Goal: Transaction & Acquisition: Purchase product/service

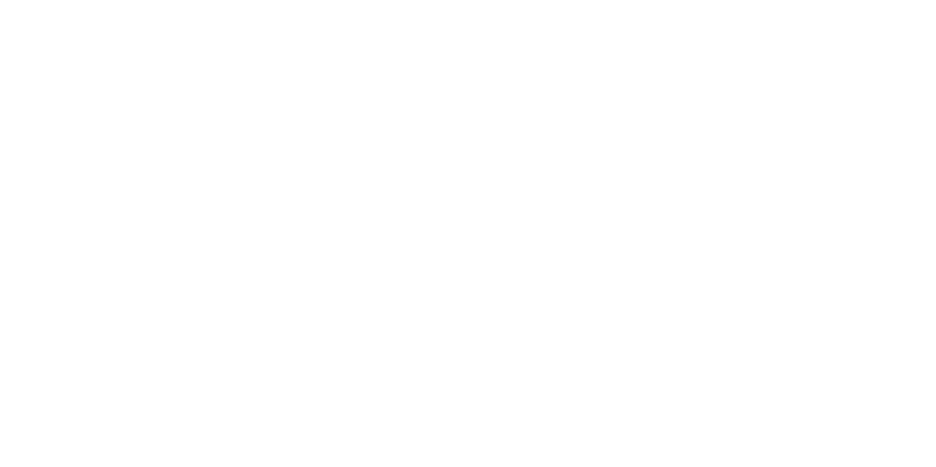
select select
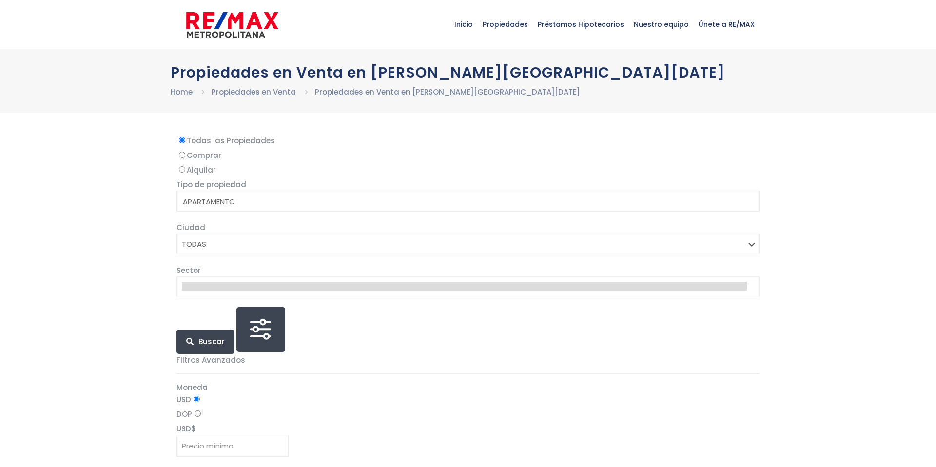
click at [182, 155] on input "Comprar" at bounding box center [182, 155] width 6 height 6
radio input "true"
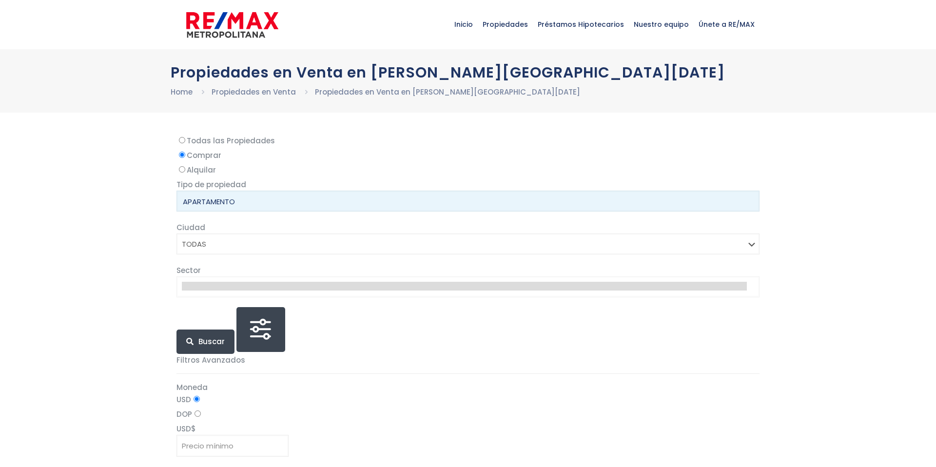
select select "apartment"
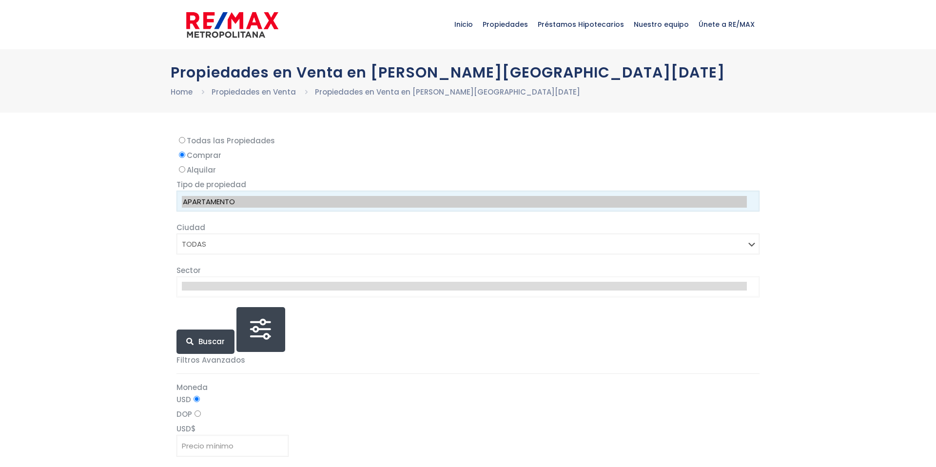
click at [213, 201] on option "APARTAMENTO" at bounding box center [464, 202] width 565 height 12
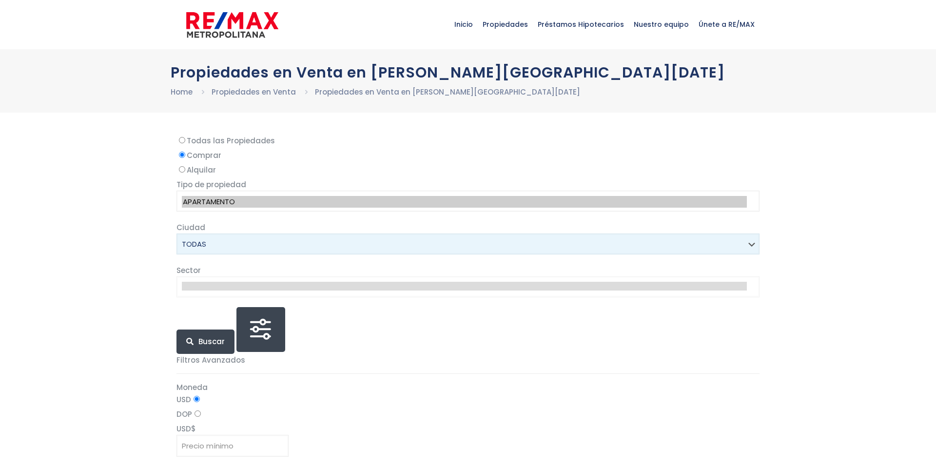
click at [255, 250] on select "TODAS SANTO DOMINGO DE GUZMÁN SANTO DOMINGO ESTE SANTO DOMINGO OESTE SANTO DOMI…" at bounding box center [468, 244] width 583 height 21
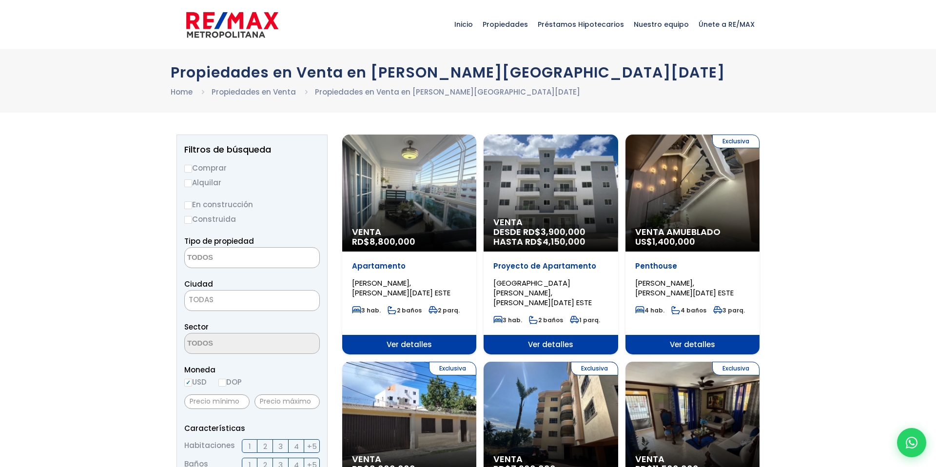
click at [250, 257] on textarea "Search" at bounding box center [232, 258] width 95 height 21
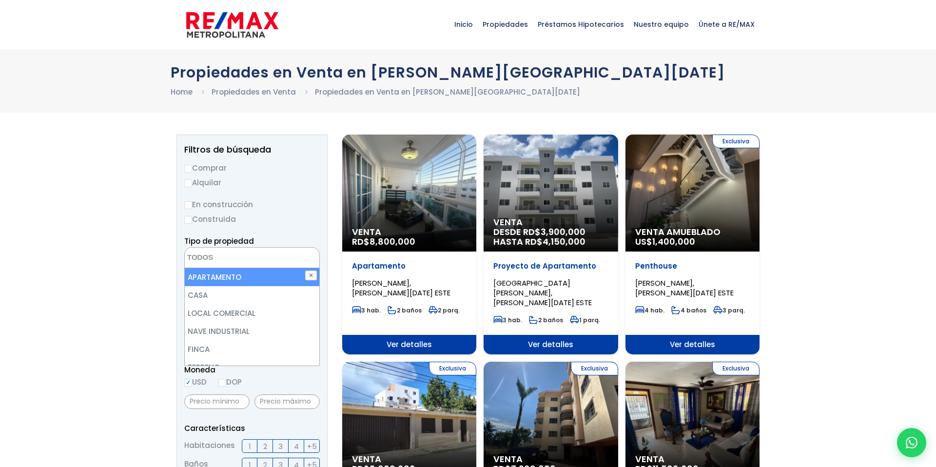
click at [229, 277] on li "APARTAMENTO" at bounding box center [252, 277] width 135 height 18
select select "apartment"
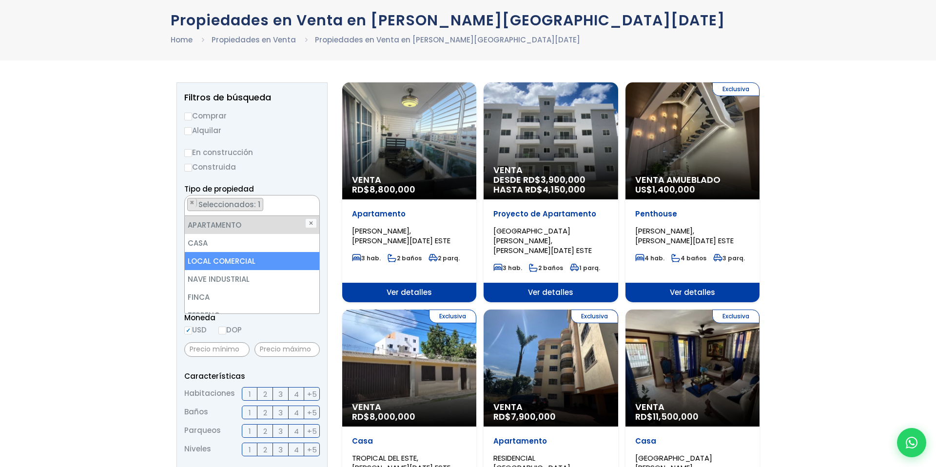
scroll to position [54, 0]
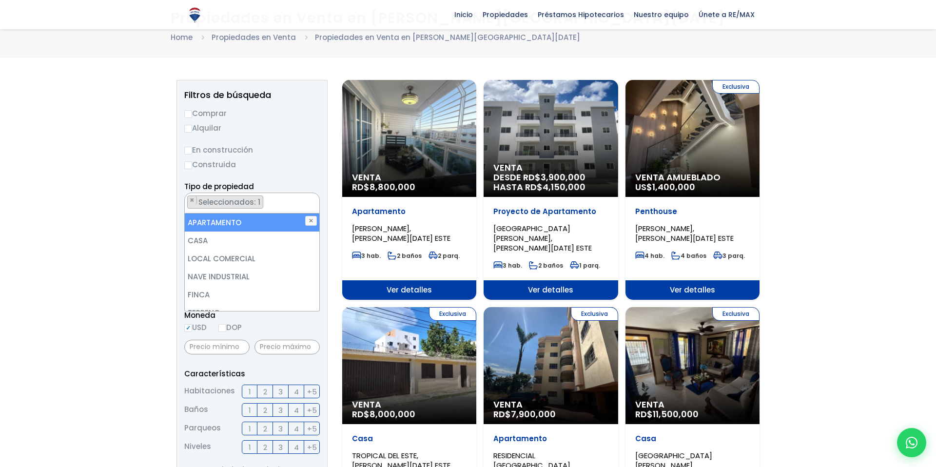
click at [253, 220] on li "APARTAMENTO" at bounding box center [252, 223] width 135 height 18
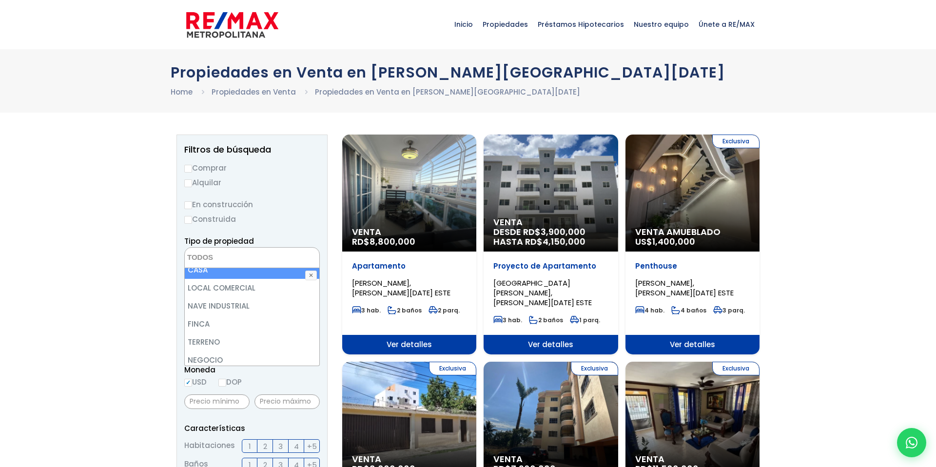
scroll to position [0, 0]
click at [225, 278] on li "APARTAMENTO" at bounding box center [252, 277] width 135 height 18
select select "apartment"
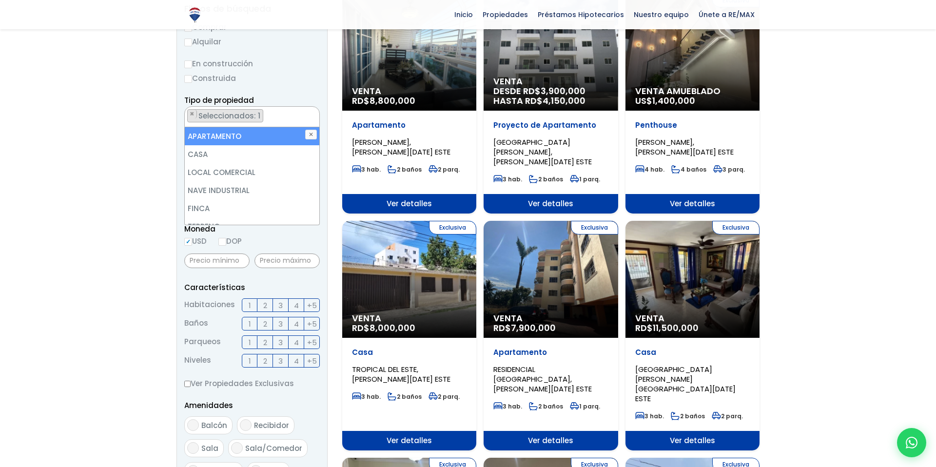
scroll to position [142, 0]
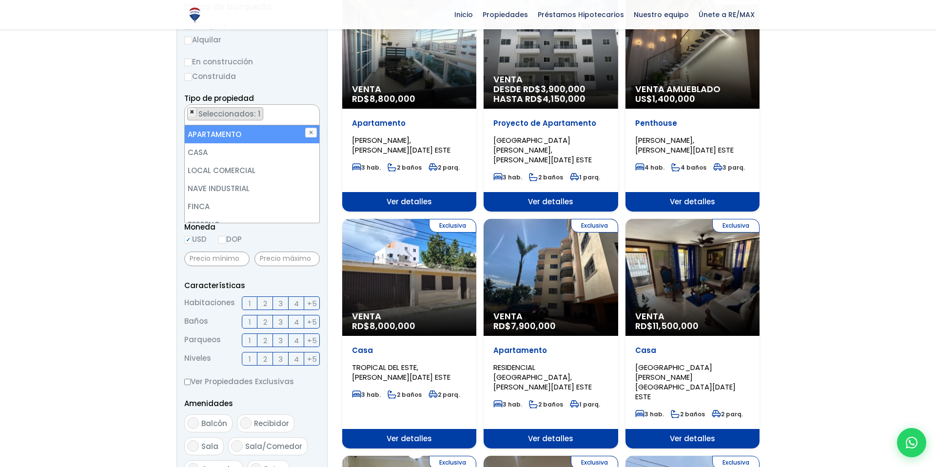
click at [191, 112] on span "×" at bounding box center [192, 112] width 5 height 9
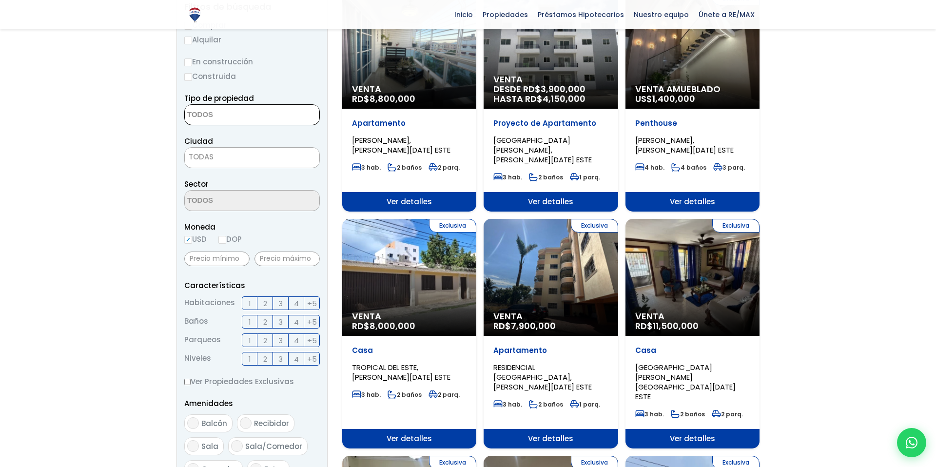
click at [219, 111] on textarea "Search" at bounding box center [232, 115] width 95 height 21
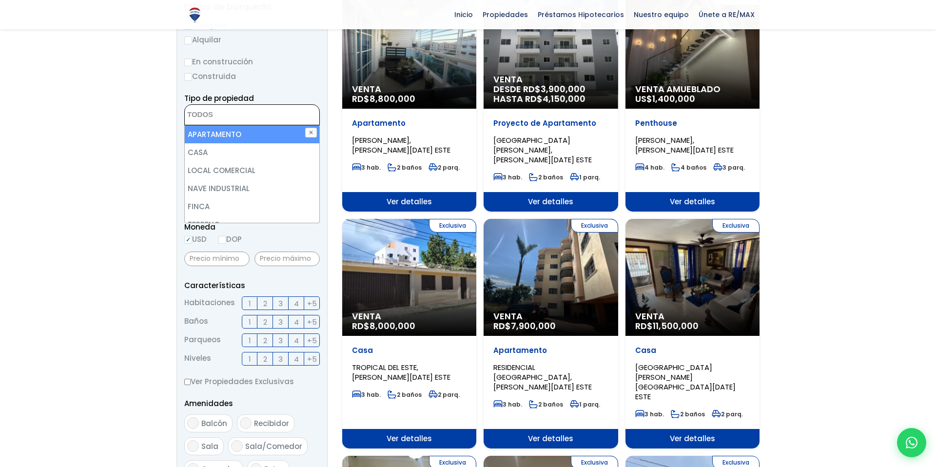
click at [212, 132] on li "APARTAMENTO" at bounding box center [252, 134] width 135 height 18
select select "apartment"
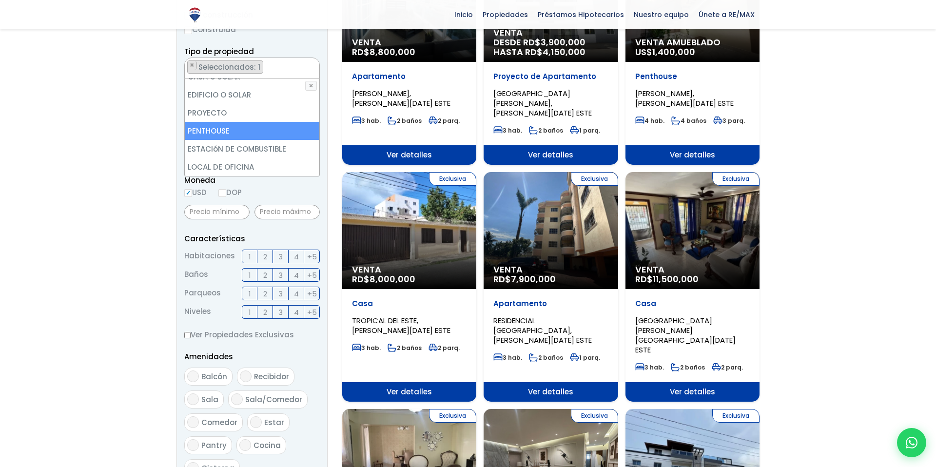
scroll to position [0, 0]
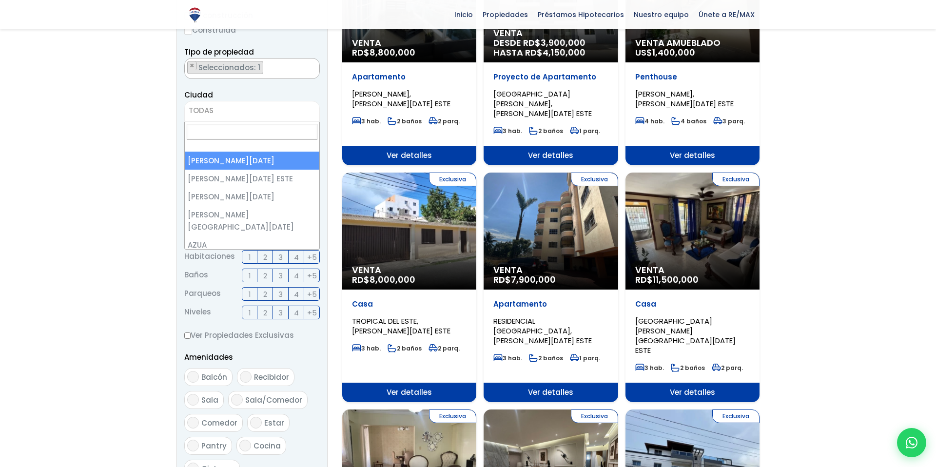
click at [240, 111] on span "TODAS" at bounding box center [252, 111] width 135 height 14
select select "1"
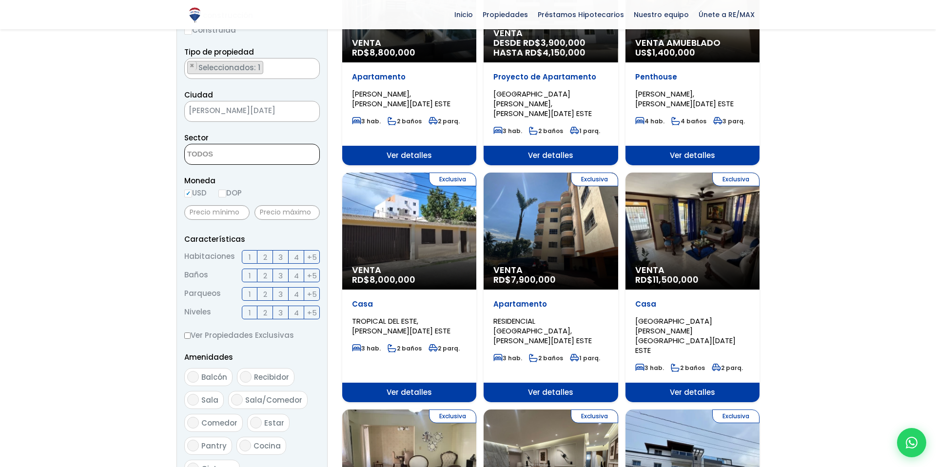
click at [220, 156] on textarea "Search" at bounding box center [232, 154] width 95 height 21
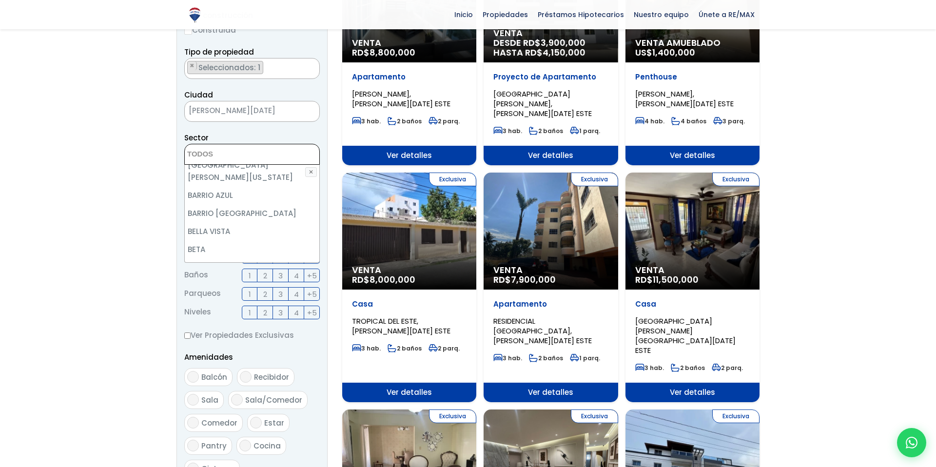
scroll to position [279, 0]
click at [204, 223] on li "BELLA VISTA" at bounding box center [252, 232] width 135 height 18
select select "150"
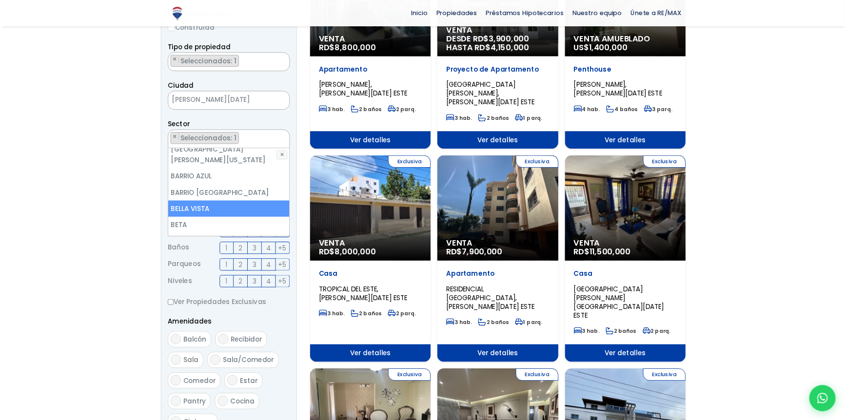
scroll to position [202, 0]
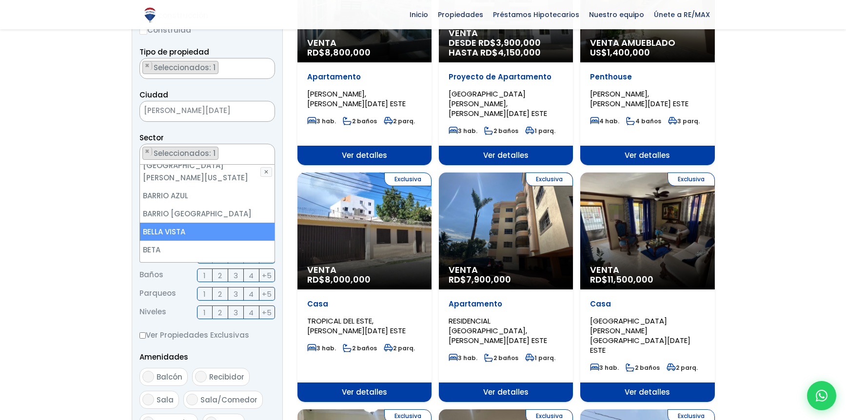
click at [189, 223] on li "BELLA VISTA" at bounding box center [207, 232] width 135 height 18
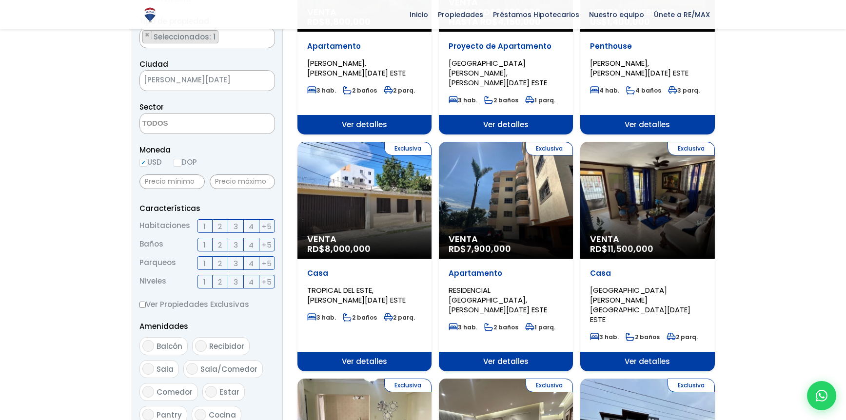
scroll to position [221, 0]
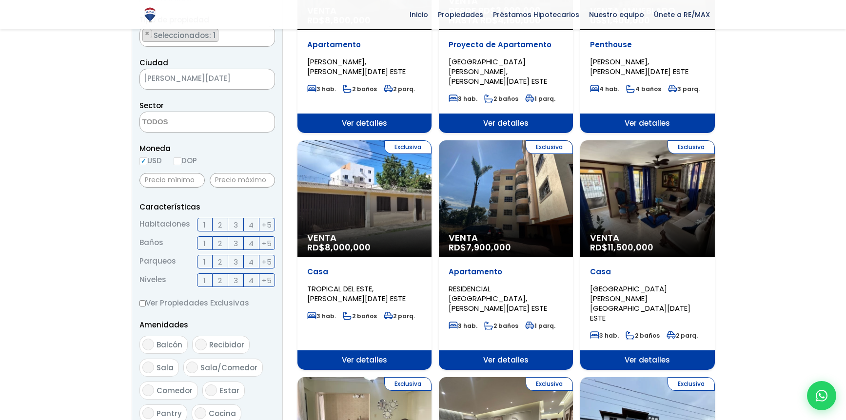
click at [152, 124] on textarea "Search" at bounding box center [187, 122] width 95 height 21
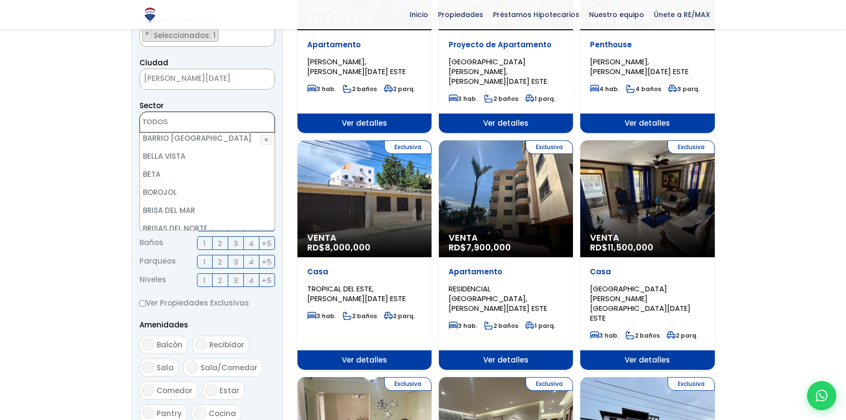
scroll to position [321, 0]
click at [180, 148] on li "BELLA VISTA" at bounding box center [207, 157] width 135 height 18
select select "150"
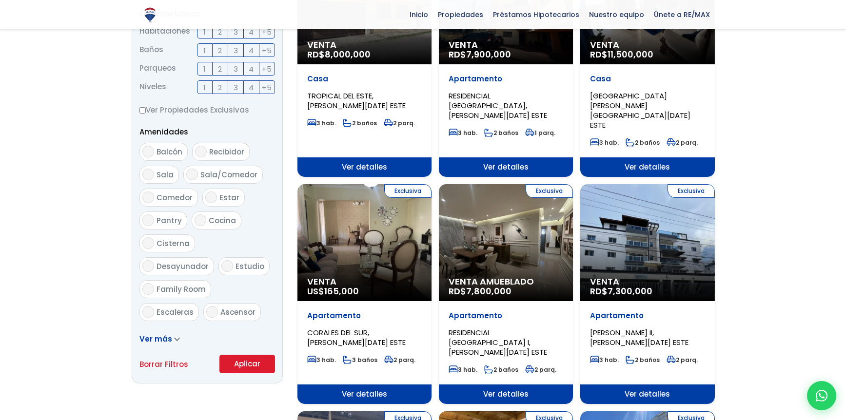
scroll to position [414, 0]
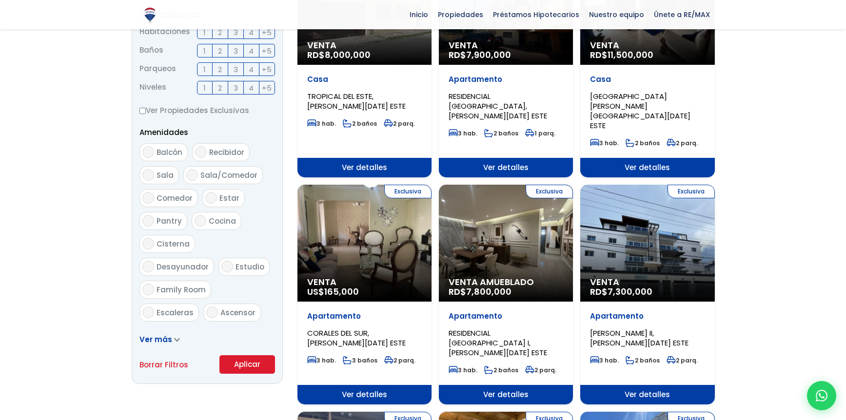
click at [238, 362] on button "Aplicar" at bounding box center [247, 365] width 56 height 19
click at [248, 366] on button "Aplicar" at bounding box center [247, 365] width 56 height 19
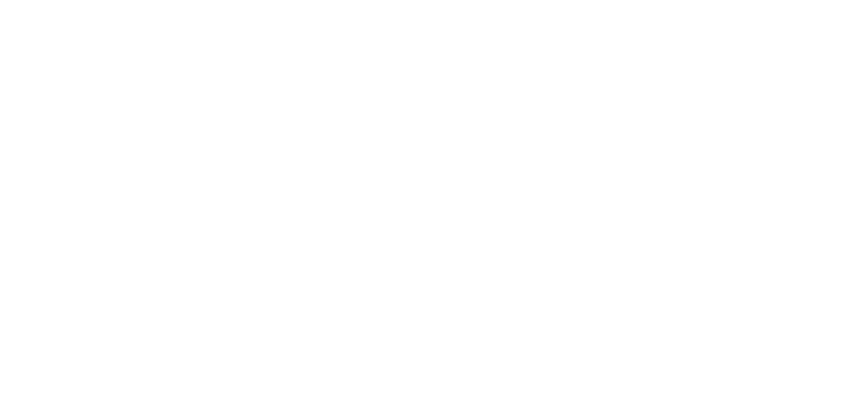
select select "1"
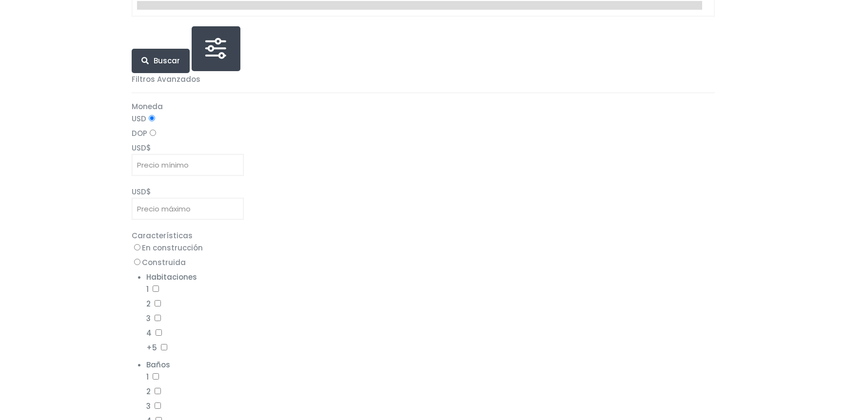
scroll to position [326, 0]
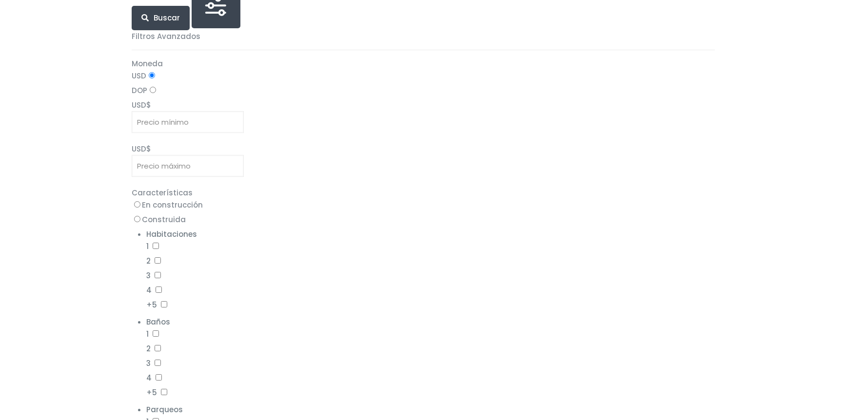
click at [158, 260] on input "2" at bounding box center [158, 261] width 6 height 6
checkbox input "true"
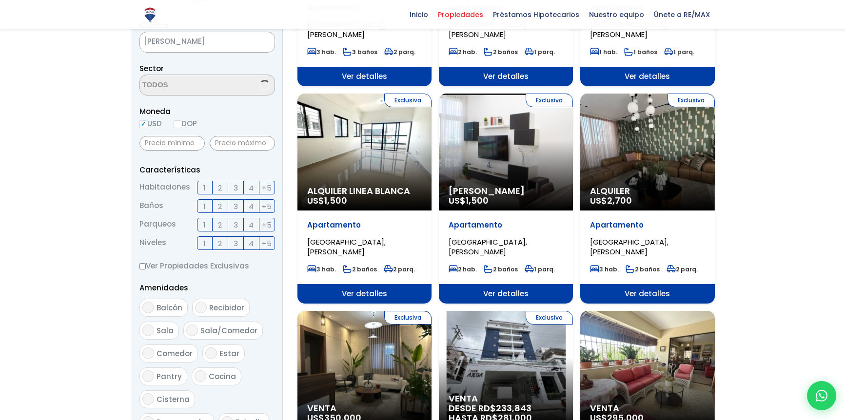
scroll to position [202, 0]
select select "150"
click at [219, 189] on span "2" at bounding box center [220, 188] width 4 height 12
click at [0, 0] on input "2" at bounding box center [0, 0] width 0 height 0
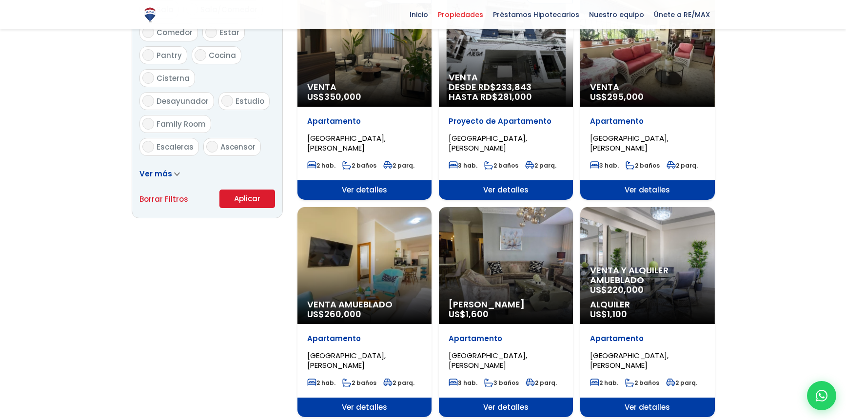
scroll to position [582, 0]
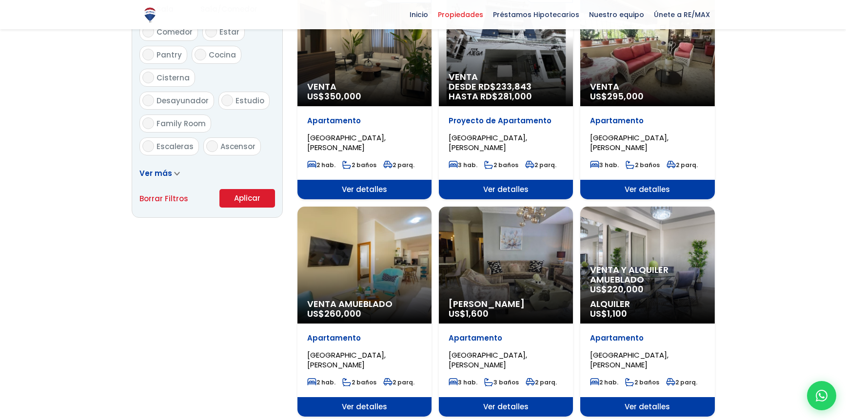
click at [252, 199] on button "Aplicar" at bounding box center [247, 198] width 56 height 19
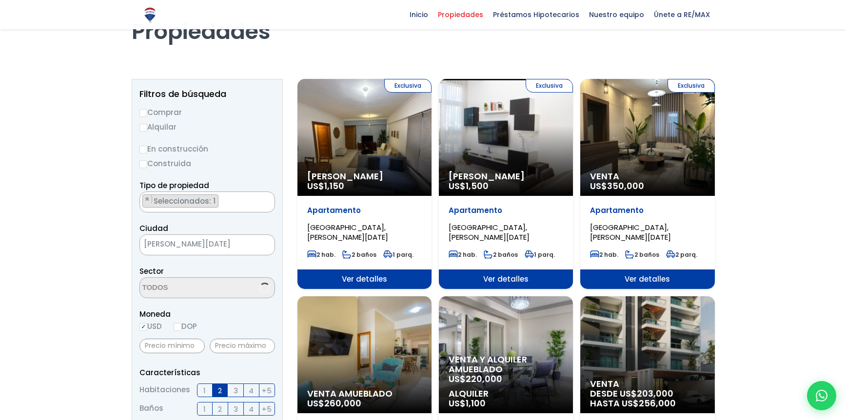
select select "150"
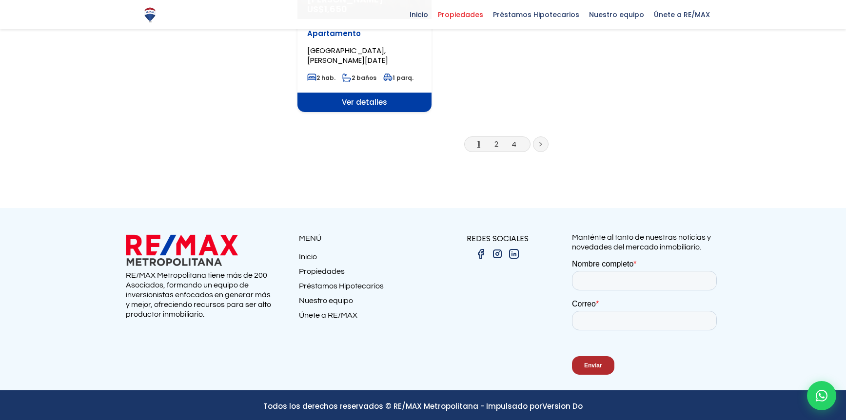
scroll to position [1327, 0]
